Goal: Transaction & Acquisition: Purchase product/service

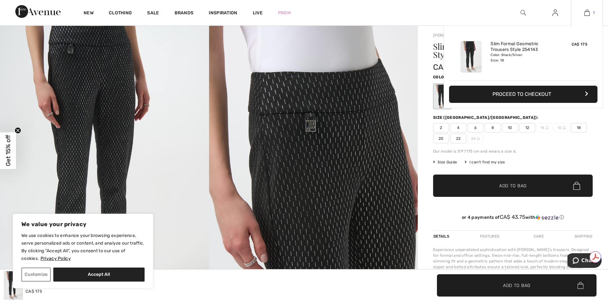
click at [588, 12] on img at bounding box center [586, 13] width 5 height 8
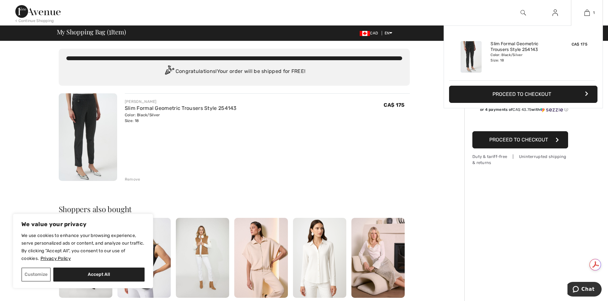
click at [554, 93] on button "Proceed to Checkout" at bounding box center [523, 94] width 148 height 17
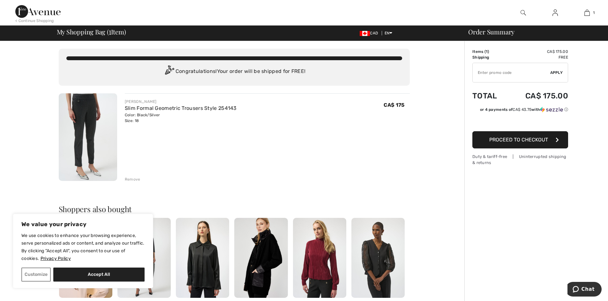
scroll to position [10, 0]
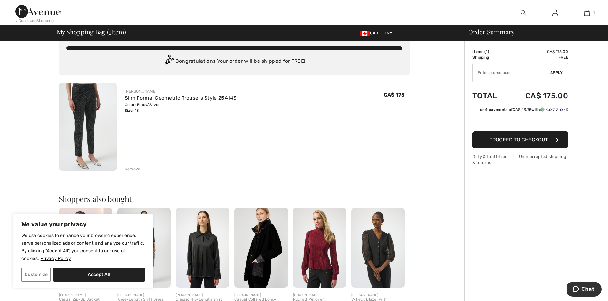
click at [539, 140] on span "Proceed to Checkout" at bounding box center [518, 140] width 59 height 6
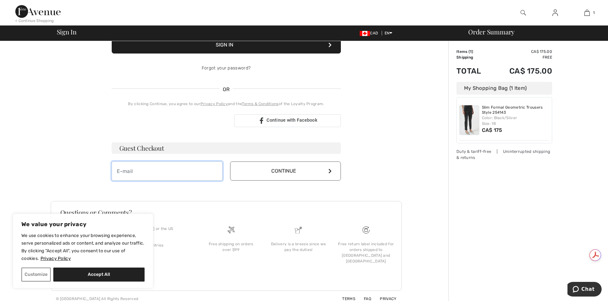
click at [123, 172] on input "email" at bounding box center [167, 171] width 111 height 19
type input "[EMAIL_ADDRESS][DOMAIN_NAME]"
click at [330, 173] on icon at bounding box center [329, 171] width 3 height 5
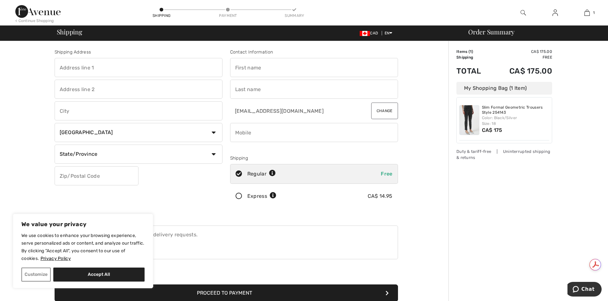
click at [61, 66] on input "text" at bounding box center [139, 67] width 168 height 19
type input "256 Hyland Dr. Side Door Mailbox"
click at [65, 113] on input "text" at bounding box center [139, 110] width 168 height 19
type input "Sudbury"
click at [214, 154] on select "State/Province Alberta British Columbia Manitoba New Brunswick Newfoundland and…" at bounding box center [139, 154] width 168 height 19
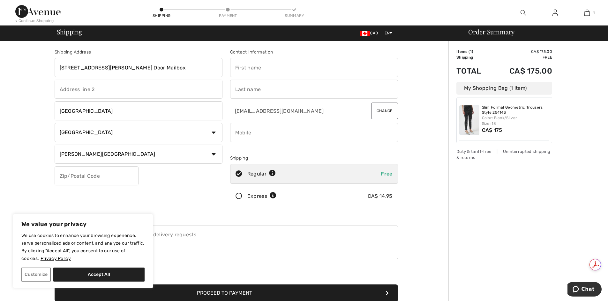
click at [55, 145] on select "State/Province Alberta British Columbia Manitoba New Brunswick Newfoundland and…" at bounding box center [139, 154] width 168 height 19
click at [80, 251] on p "We use cookies to enhance your browsing experience, serve personalized ads or c…" at bounding box center [82, 247] width 123 height 31
click at [215, 152] on select "State/Province Alberta British Columbia Manitoba New Brunswick Newfoundland and…" at bounding box center [139, 154] width 168 height 19
select select "ON"
click at [55, 145] on select "State/Province Alberta British Columbia Manitoba New Brunswick Newfoundland and…" at bounding box center [139, 154] width 168 height 19
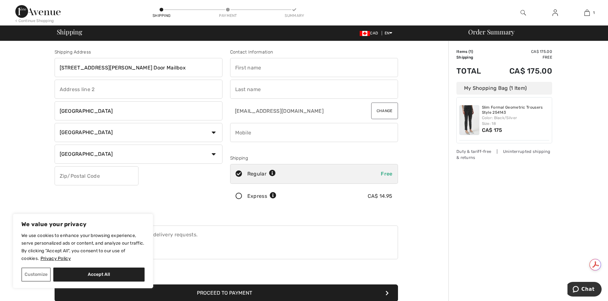
click at [60, 175] on input "text" at bounding box center [97, 176] width 84 height 19
click at [69, 175] on input "P3E1R9" at bounding box center [97, 176] width 84 height 19
type input "P3E1R9"
click at [234, 132] on input "phone" at bounding box center [314, 132] width 168 height 19
type input "7056886231"
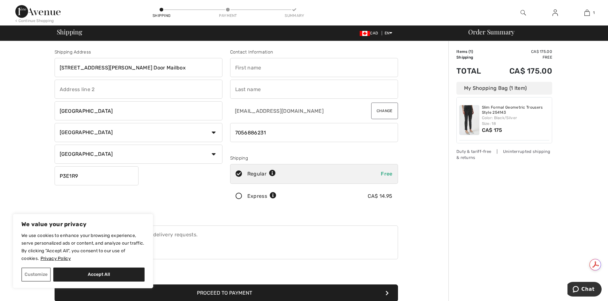
click at [239, 70] on input "text" at bounding box center [314, 67] width 168 height 19
type input "Judith"
click at [236, 89] on input "text" at bounding box center [314, 89] width 168 height 19
type input "Birmingham"
click at [97, 68] on input "[STREET_ADDRESS][PERSON_NAME] Door Mailbox" at bounding box center [139, 67] width 168 height 19
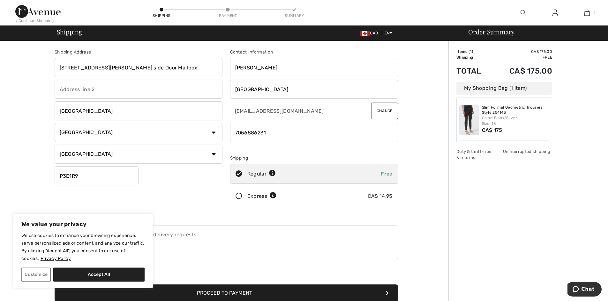
click at [108, 67] on input "256 Hyland Dr. side Door Mailbox" at bounding box center [139, 67] width 168 height 19
click at [121, 69] on input "256 Hyland Dr. side door Mailbox" at bounding box center [139, 67] width 168 height 19
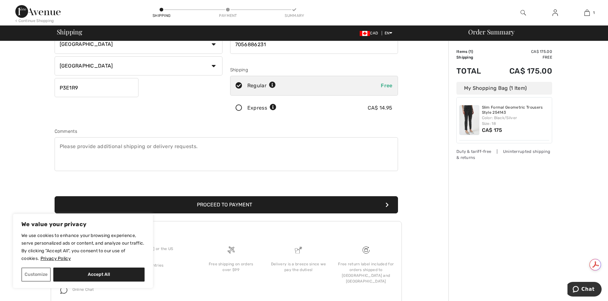
type input "256 Hyland Dr. side door mailbox"
click at [224, 204] on button "Proceed to Payment" at bounding box center [226, 205] width 343 height 17
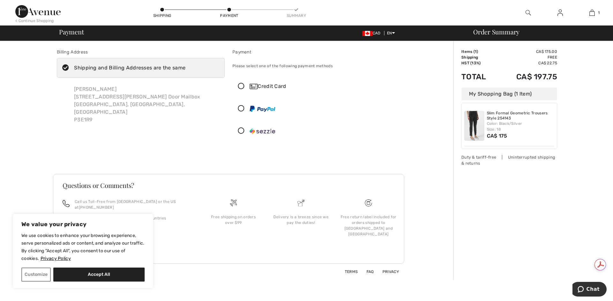
click at [279, 86] on div "Credit Card" at bounding box center [322, 87] width 146 height 8
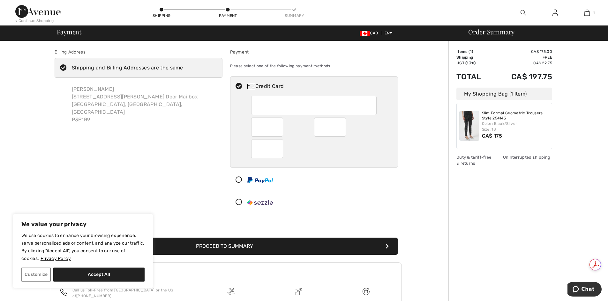
click at [257, 245] on button "Proceed to Summary" at bounding box center [226, 246] width 343 height 17
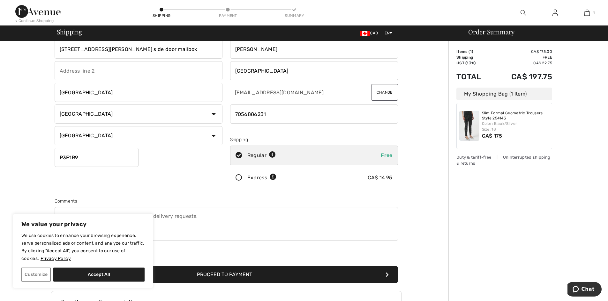
scroll to position [11, 0]
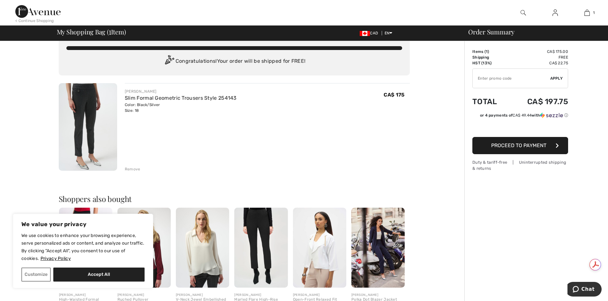
click at [136, 111] on div "Color: Black/Silver Size: 18" at bounding box center [181, 107] width 112 height 11
click at [143, 108] on div "Color: Black/Silver Size: 18" at bounding box center [181, 107] width 112 height 11
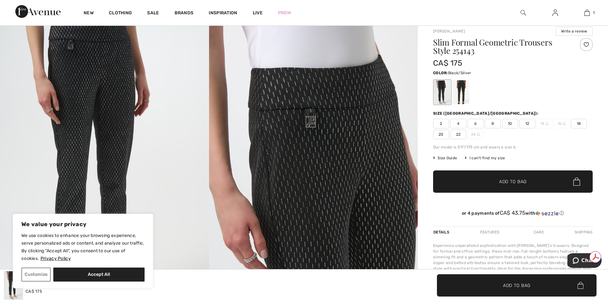
click at [443, 133] on span "20" at bounding box center [441, 135] width 16 height 10
click at [584, 123] on span "18" at bounding box center [579, 124] width 16 height 10
click at [441, 135] on span "20" at bounding box center [441, 135] width 16 height 10
click at [522, 183] on span "Add to Bag" at bounding box center [512, 182] width 27 height 7
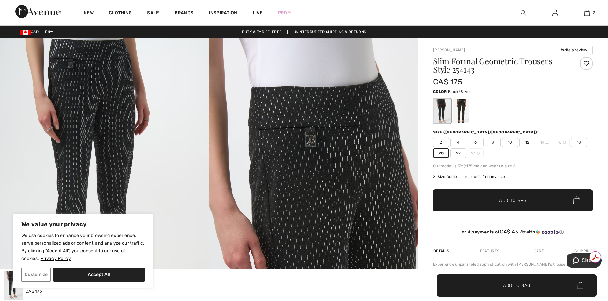
click at [543, 202] on span "✔ Added to Bag Add to Bag" at bounding box center [513, 201] width 160 height 22
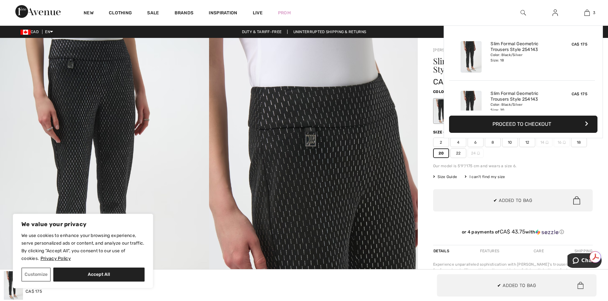
scroll to position [70, 0]
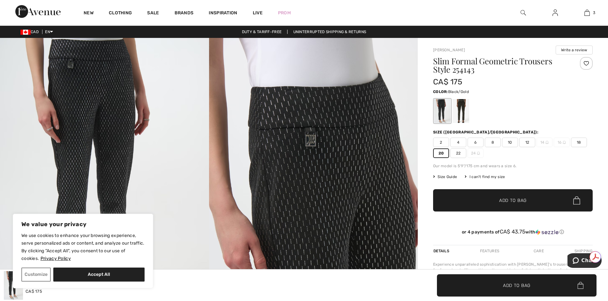
click at [460, 113] on div at bounding box center [460, 111] width 17 height 24
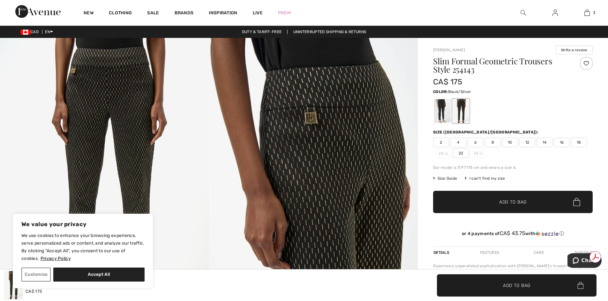
click at [447, 111] on div at bounding box center [442, 111] width 17 height 24
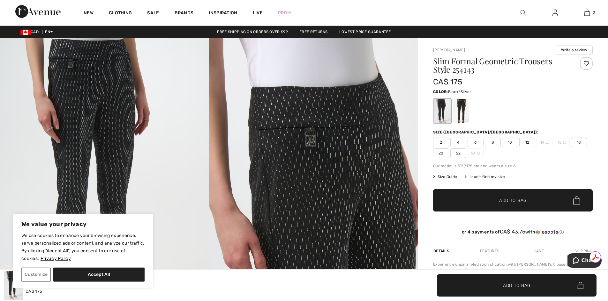
click at [443, 151] on span "20" at bounding box center [441, 154] width 16 height 10
click at [524, 201] on span "Add to Bag" at bounding box center [512, 200] width 27 height 7
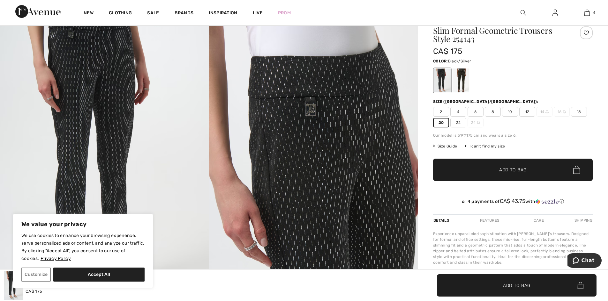
scroll to position [0, 0]
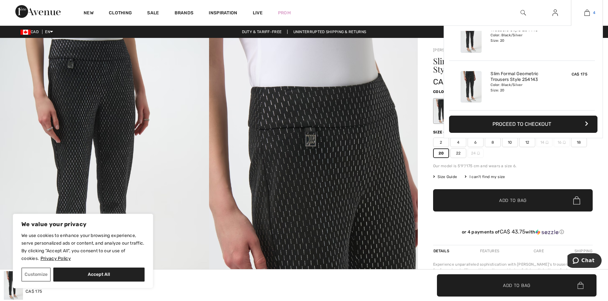
click at [587, 13] on img at bounding box center [586, 13] width 5 height 8
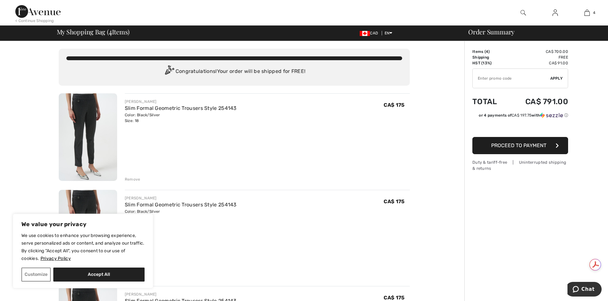
click at [135, 179] on div "Remove" at bounding box center [133, 180] width 16 height 6
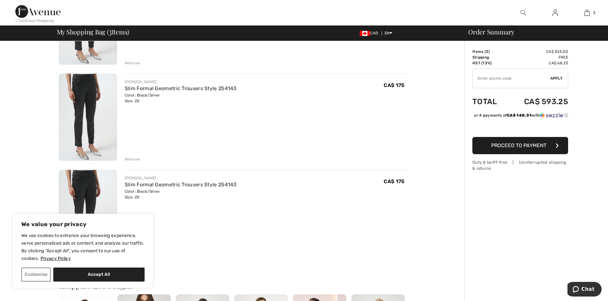
scroll to position [127, 0]
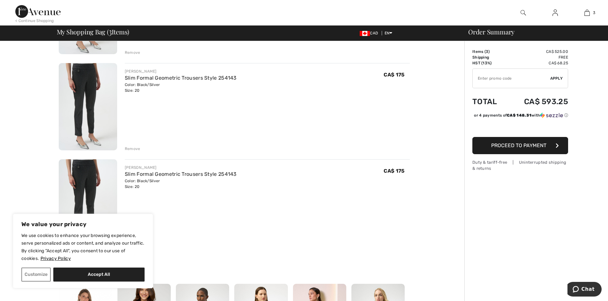
click at [130, 150] on div "Remove" at bounding box center [133, 149] width 16 height 6
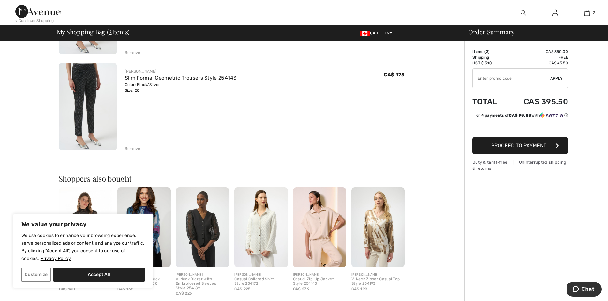
click at [132, 150] on div "Remove" at bounding box center [133, 149] width 16 height 6
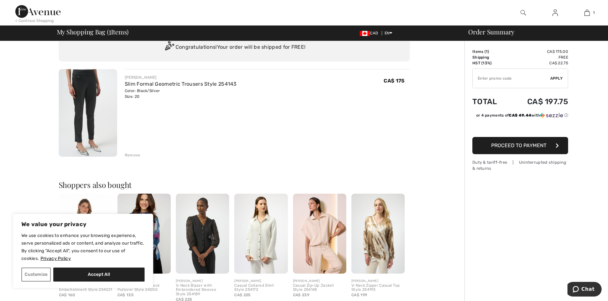
scroll to position [0, 0]
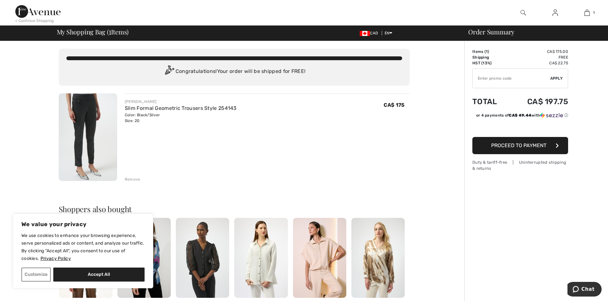
click at [536, 147] on span "Proceed to Payment" at bounding box center [518, 146] width 55 height 6
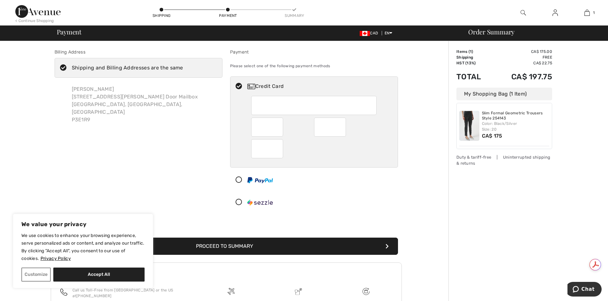
click at [265, 241] on button "Proceed to Summary" at bounding box center [226, 246] width 343 height 17
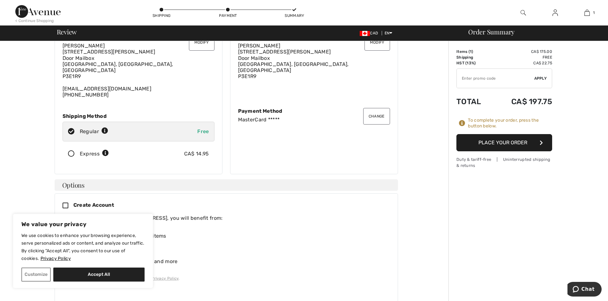
scroll to position [23, 0]
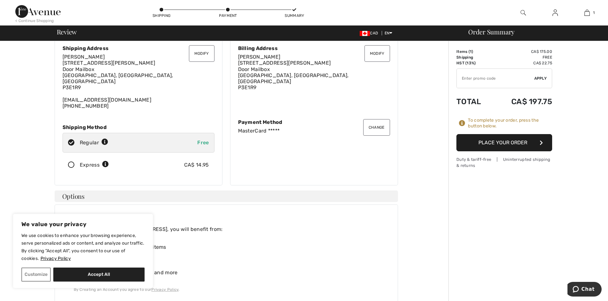
click at [511, 141] on button "Place Your Order" at bounding box center [504, 142] width 96 height 17
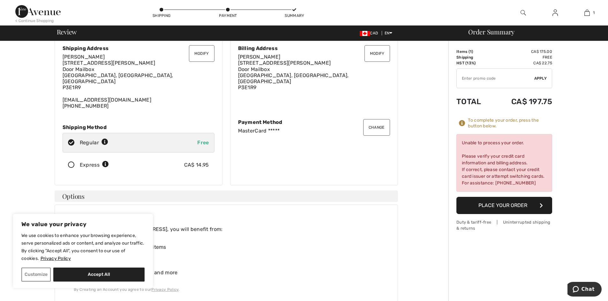
click at [487, 164] on div "Unable to process your order. Please verify your credit card information and bi…" at bounding box center [504, 163] width 96 height 58
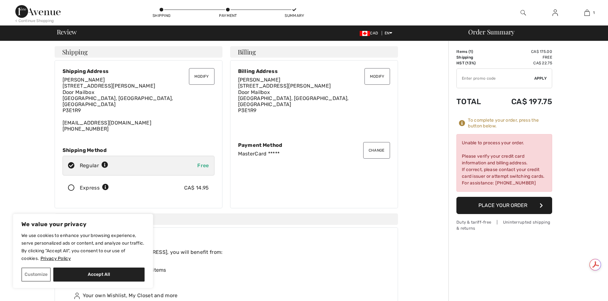
scroll to position [0, 0]
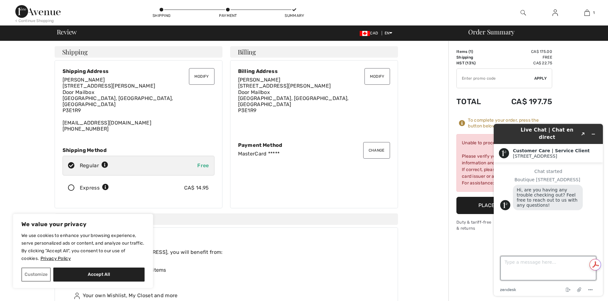
click at [507, 263] on textarea "Type a message here..." at bounding box center [548, 269] width 96 height 24
click at [524, 269] on textarea "I'm attempting to purchase a black/silver pant Style254143 size 20" at bounding box center [548, 269] width 96 height 24
click at [559, 268] on textarea "I'm attempting to purchase a black/silver pant Style 254143 size 20" at bounding box center [548, 269] width 96 height 24
click at [589, 277] on textarea "I'm attempting to purchase a black/silver pant Style 254143 size 20. I goofed u…" at bounding box center [548, 269] width 96 height 24
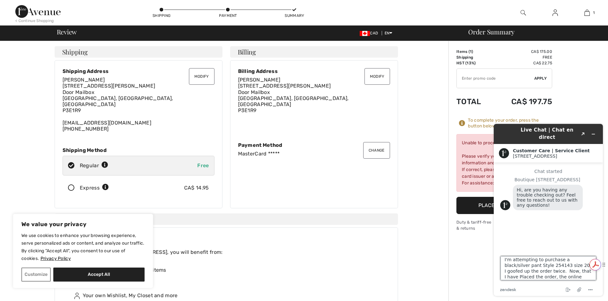
scroll to position [8, 0]
type textarea "I'm attempting to purchase a black/silver pant Style 254143 size 20. I goofed u…"
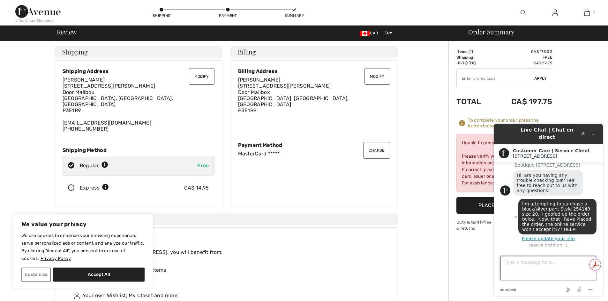
scroll to position [17, 0]
type textarea "t"
type textarea "Thanks!"
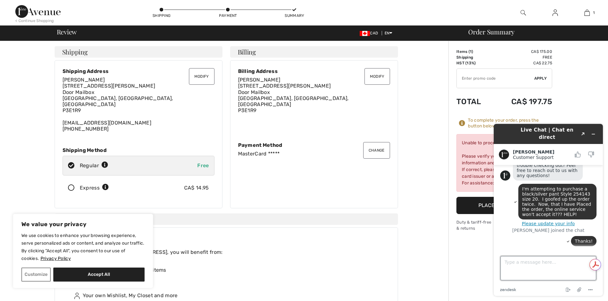
scroll to position [54, 0]
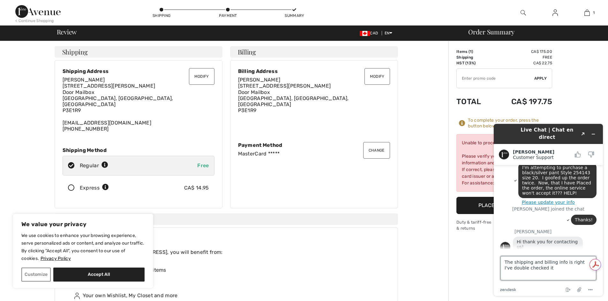
type textarea "The shipping and billing info is right I've double checked it."
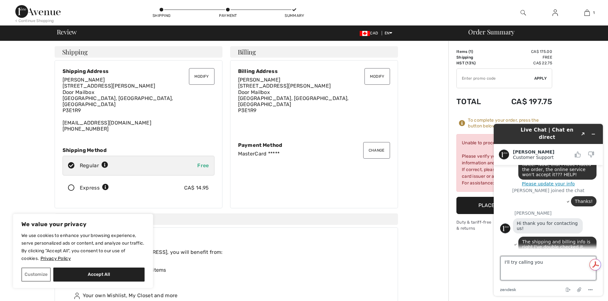
type textarea "I'll try calling you."
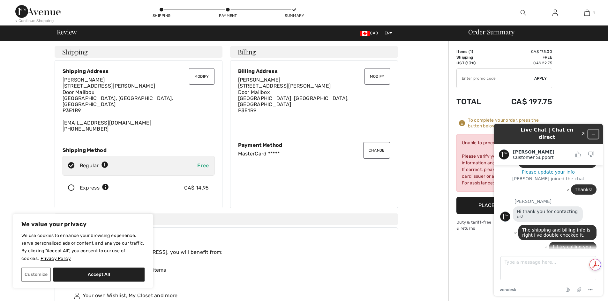
click at [596, 130] on button "Minimize widget" at bounding box center [593, 134] width 10 height 9
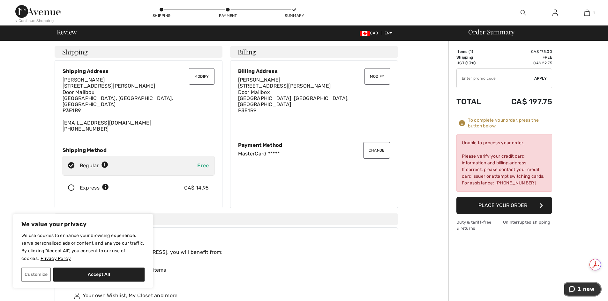
click at [591, 287] on span "1 new" at bounding box center [585, 290] width 17 height 6
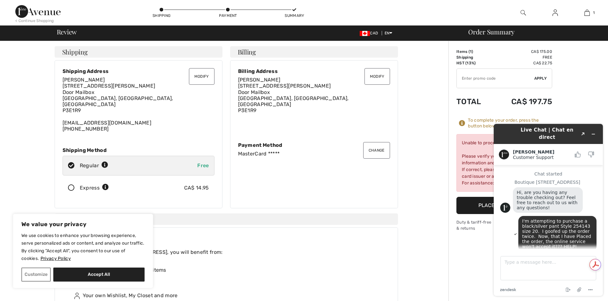
scroll to position [124, 0]
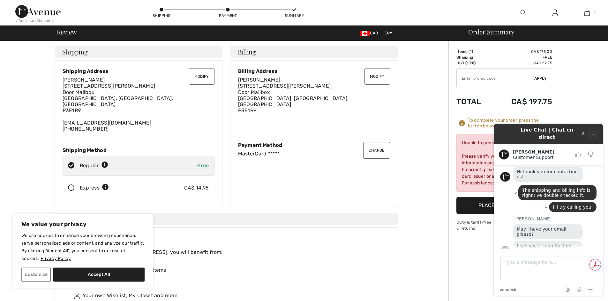
click at [593, 132] on icon "Minimize widget" at bounding box center [593, 134] width 4 height 4
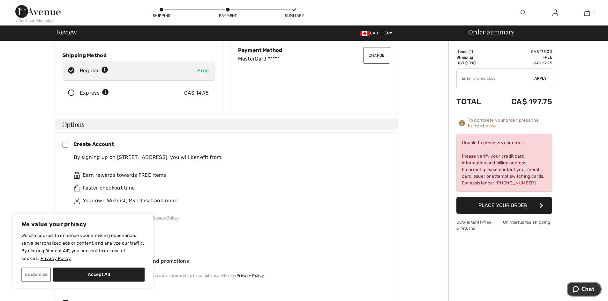
scroll to position [0, 0]
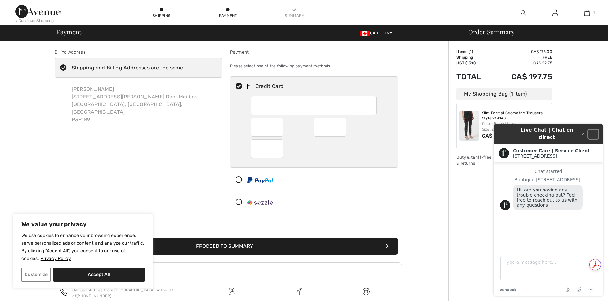
click at [593, 132] on icon "Minimize widget" at bounding box center [593, 134] width 4 height 4
